Goal: Information Seeking & Learning: Learn about a topic

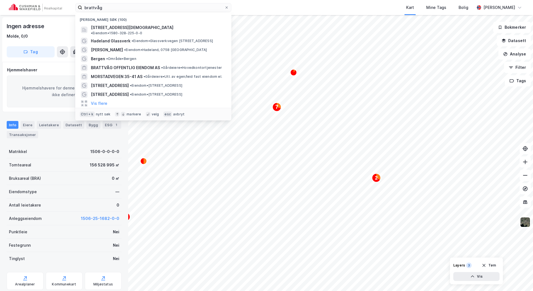
click at [0, 8] on html "brattvåg Nylige søk (100) [STREET_ADDRESS] • Eiendom • 1580-328-225-0-0 Hadelan…" at bounding box center [266, 145] width 533 height 291
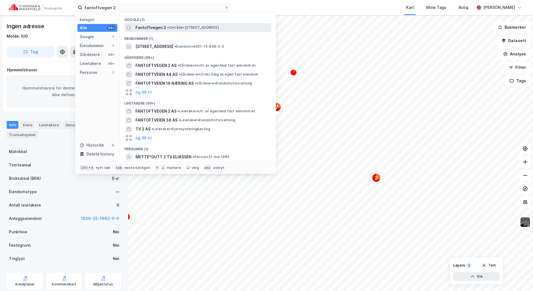
click at [160, 30] on span "Fantoftvegen 2" at bounding box center [151, 27] width 31 height 7
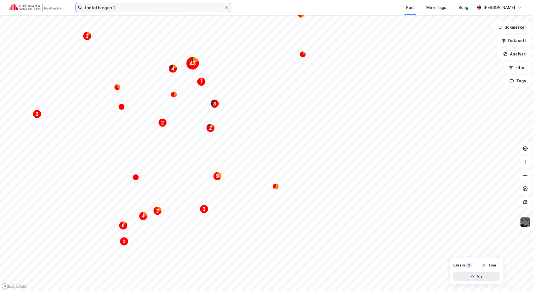
click at [141, 7] on input "fantoftvegen 2" at bounding box center [153, 7] width 142 height 8
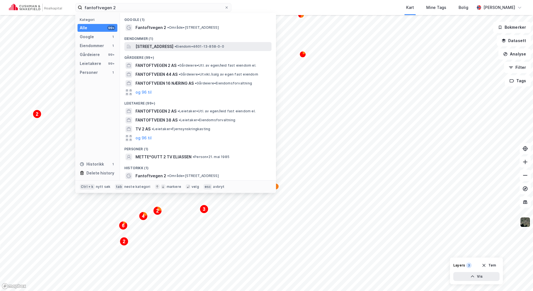
click at [155, 45] on span "[STREET_ADDRESS]" at bounding box center [155, 46] width 38 height 7
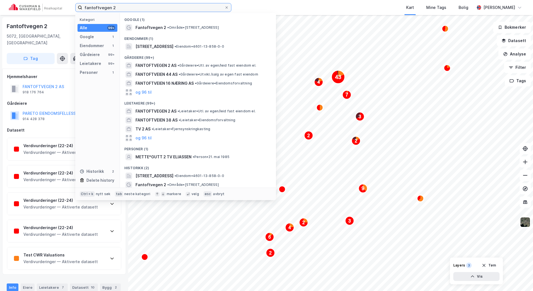
drag, startPoint x: 125, startPoint y: 5, endPoint x: 23, endPoint y: 9, distance: 101.9
click at [23, 9] on div "fantoftvegen 2 Kategori Alle 99+ Google 1 Eiendommer 1 Gårdeiere 99+ Leietakere…" at bounding box center [266, 7] width 533 height 15
type input "a"
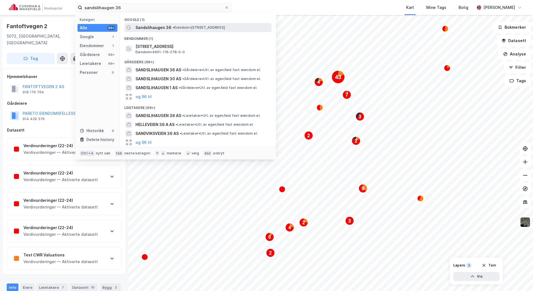
click at [199, 25] on div "Sandslihaugen 36 • Eiendom • [STREET_ADDRESS]" at bounding box center [203, 27] width 135 height 7
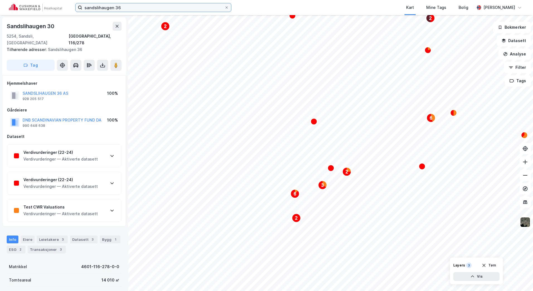
click at [143, 10] on input "sandslihaugen 36" at bounding box center [153, 7] width 142 height 8
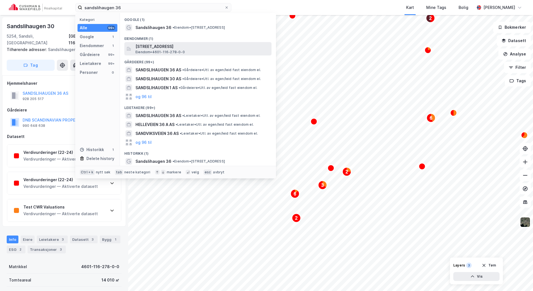
click at [170, 52] on span "Eiendom • 4601-116-278-0-0" at bounding box center [160, 52] width 49 height 4
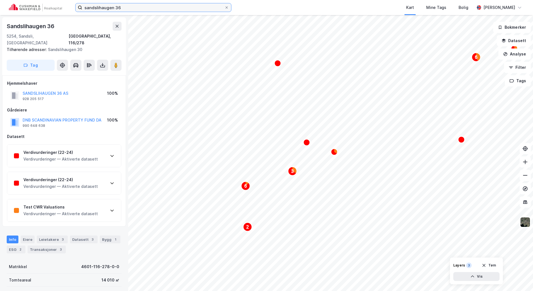
drag, startPoint x: 13, startPoint y: 8, endPoint x: 0, endPoint y: 0, distance: 14.9
click at [0, 6] on html "sandslihaugen 36 Kart Mine Tags Bolig [PERSON_NAME] 2 6 3 6 2 Sandslihaugen 36 …" at bounding box center [266, 145] width 533 height 291
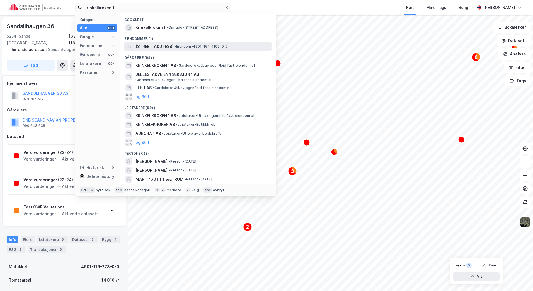
click at [217, 49] on span "• Eiendom • 4601-164-1105-0-0" at bounding box center [201, 46] width 53 height 4
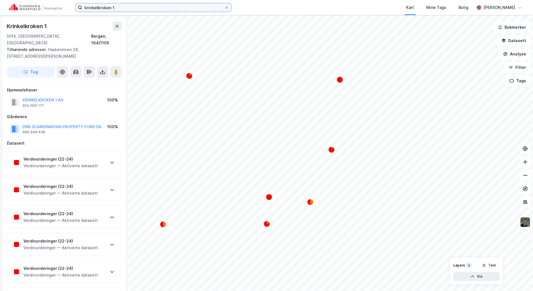
click at [126, 7] on input "krinkelkroken 1" at bounding box center [153, 7] width 142 height 8
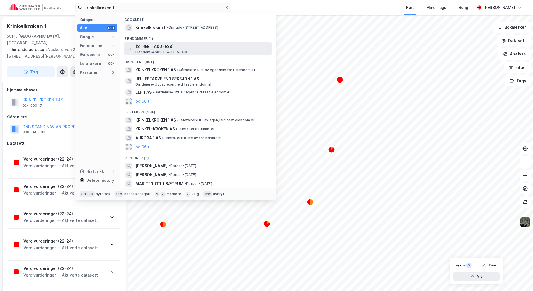
click at [165, 46] on span "[STREET_ADDRESS]" at bounding box center [203, 46] width 134 height 7
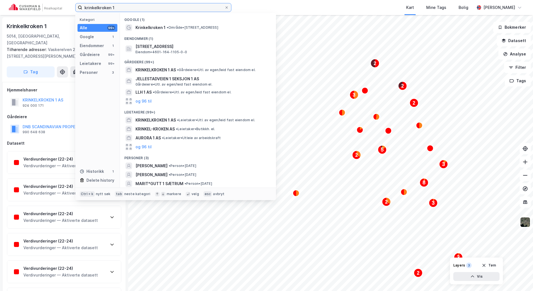
drag, startPoint x: 121, startPoint y: 9, endPoint x: 205, endPoint y: 20, distance: 85.0
click at [62, 5] on div "krinkelkroken 1 Kategori Alle 99+ Google 1 Eiendommer 1 Gårdeiere 99+ Leietaker…" at bounding box center [266, 7] width 533 height 15
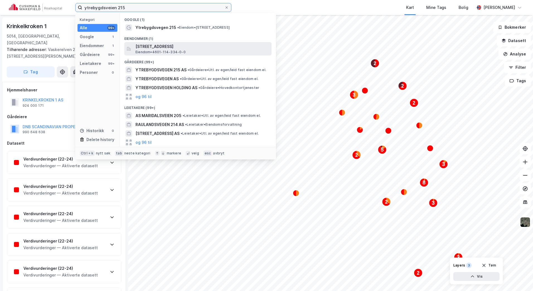
type input "ytrebygdsveien 215"
click at [193, 45] on span "[STREET_ADDRESS]" at bounding box center [203, 46] width 134 height 7
